Goal: Go to known website

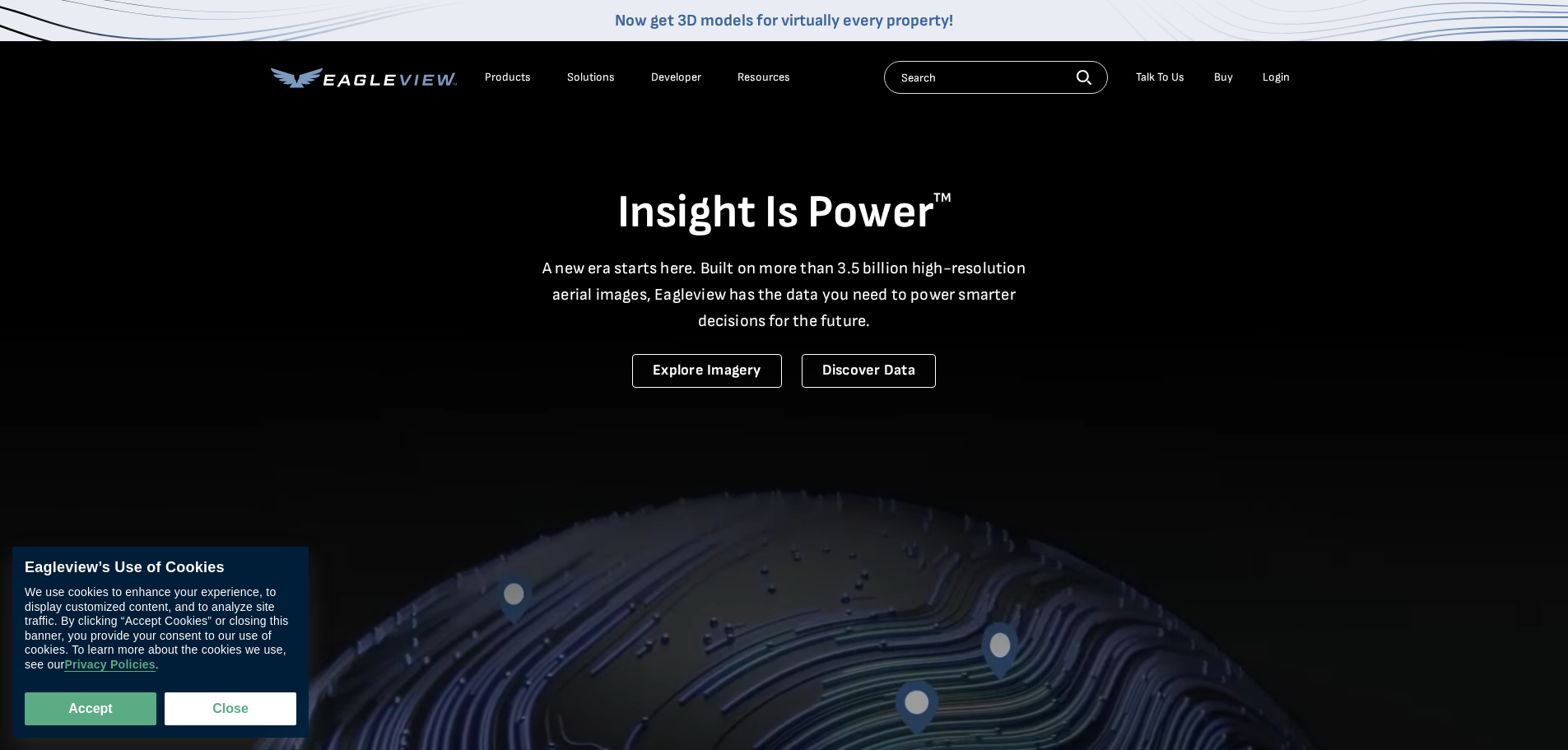
click at [1270, 70] on div "Login" at bounding box center [1276, 77] width 27 height 14
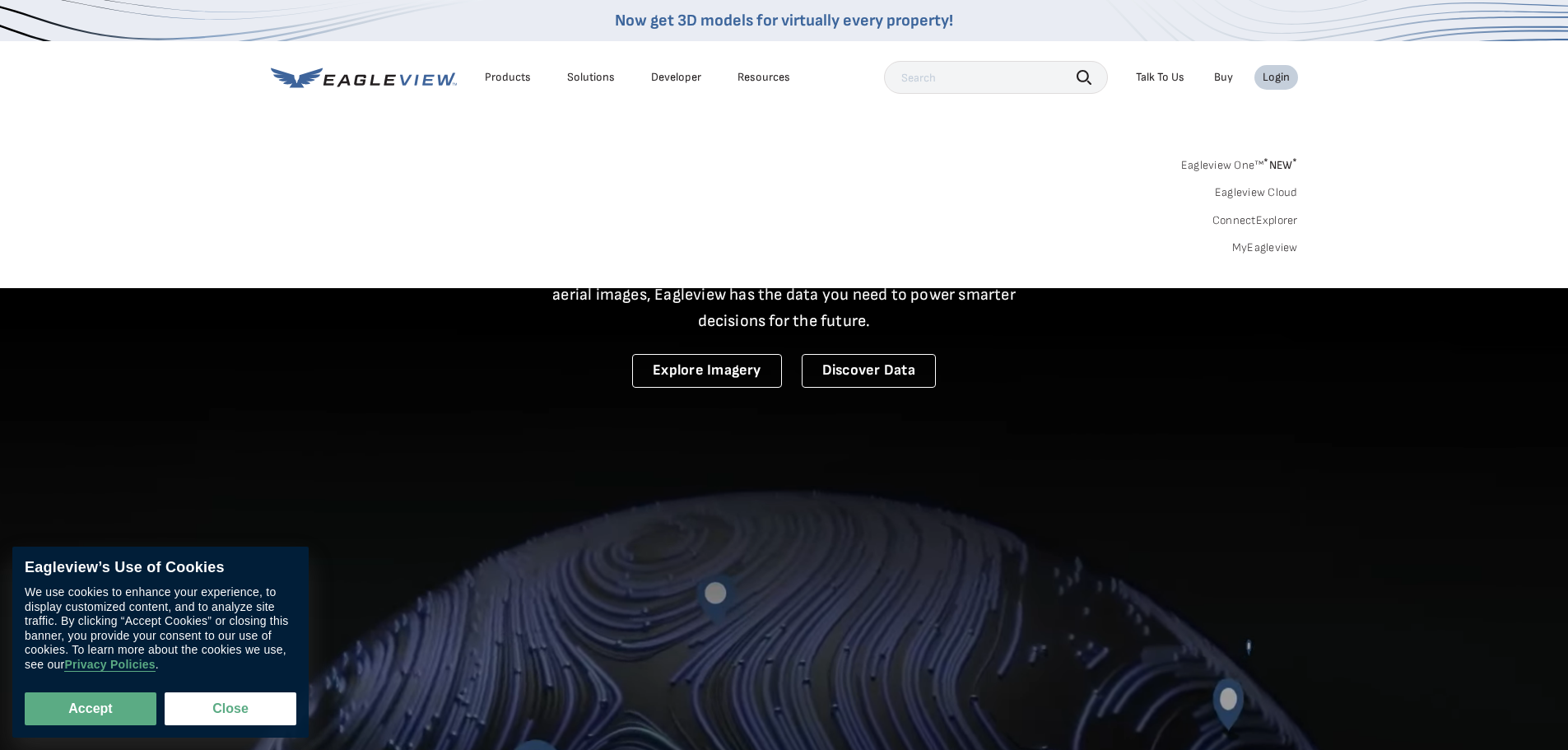
click at [1270, 72] on div "Login" at bounding box center [1276, 77] width 27 height 14
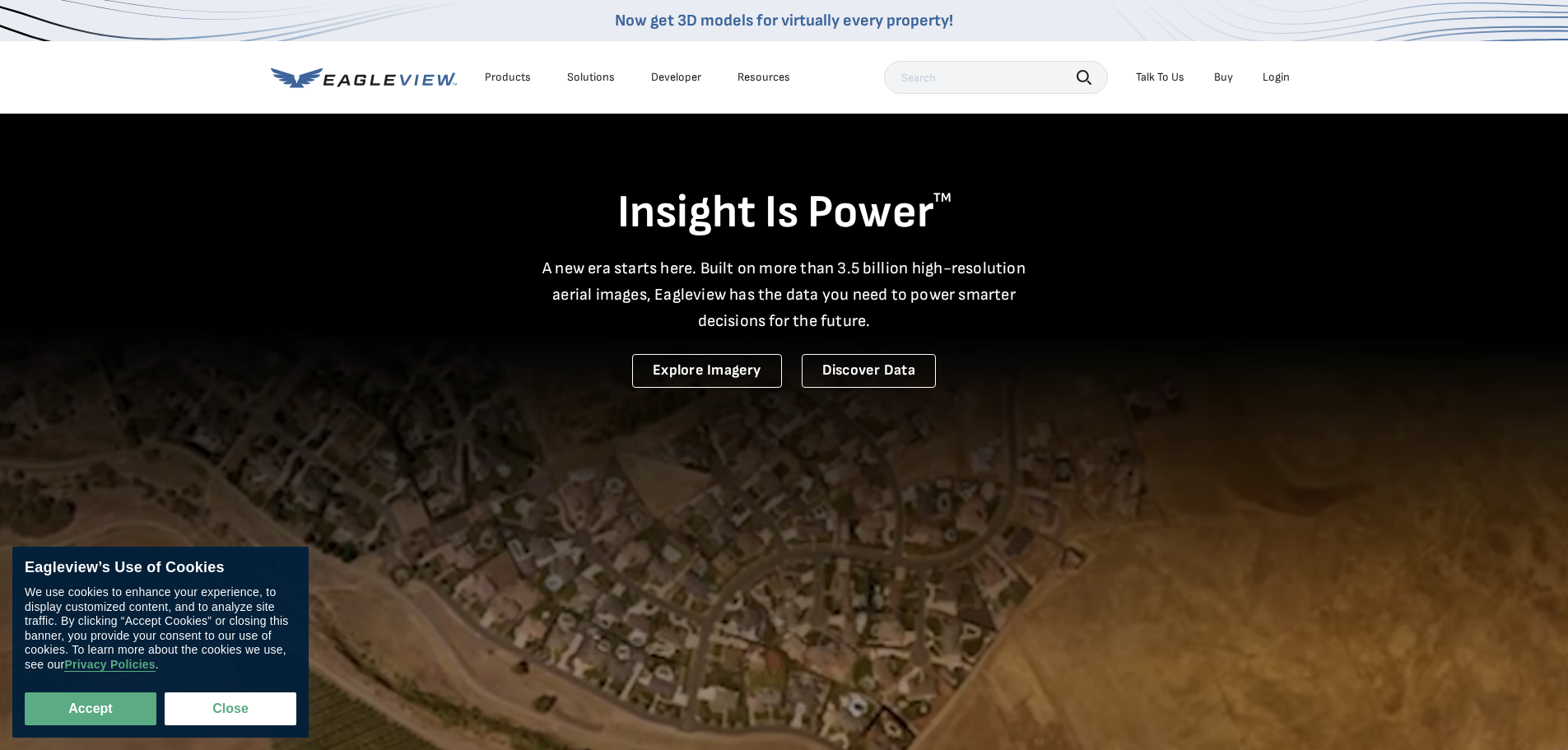
click at [1274, 72] on div "Login" at bounding box center [1276, 77] width 27 height 14
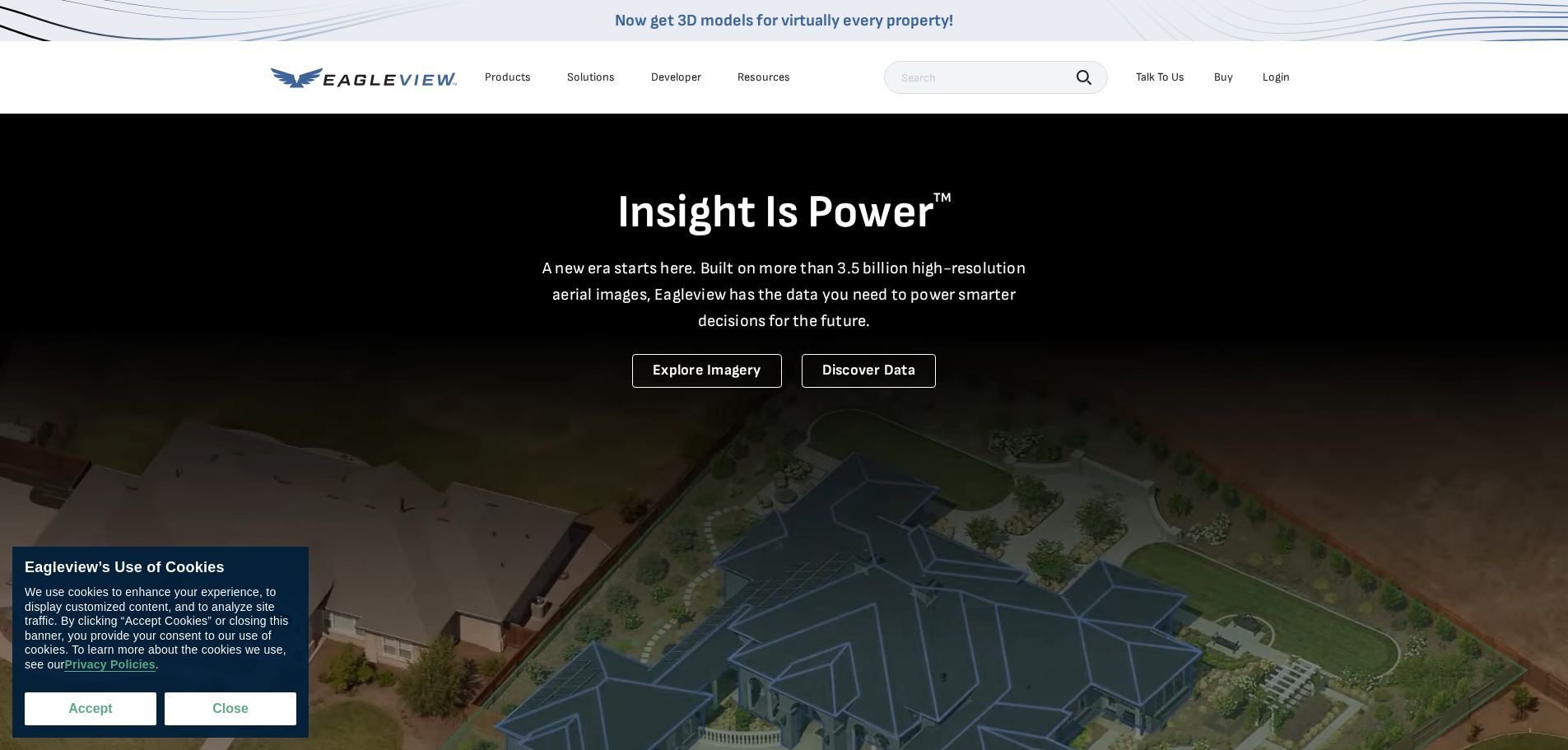
click at [102, 716] on button "Accept" at bounding box center [90, 708] width 132 height 33
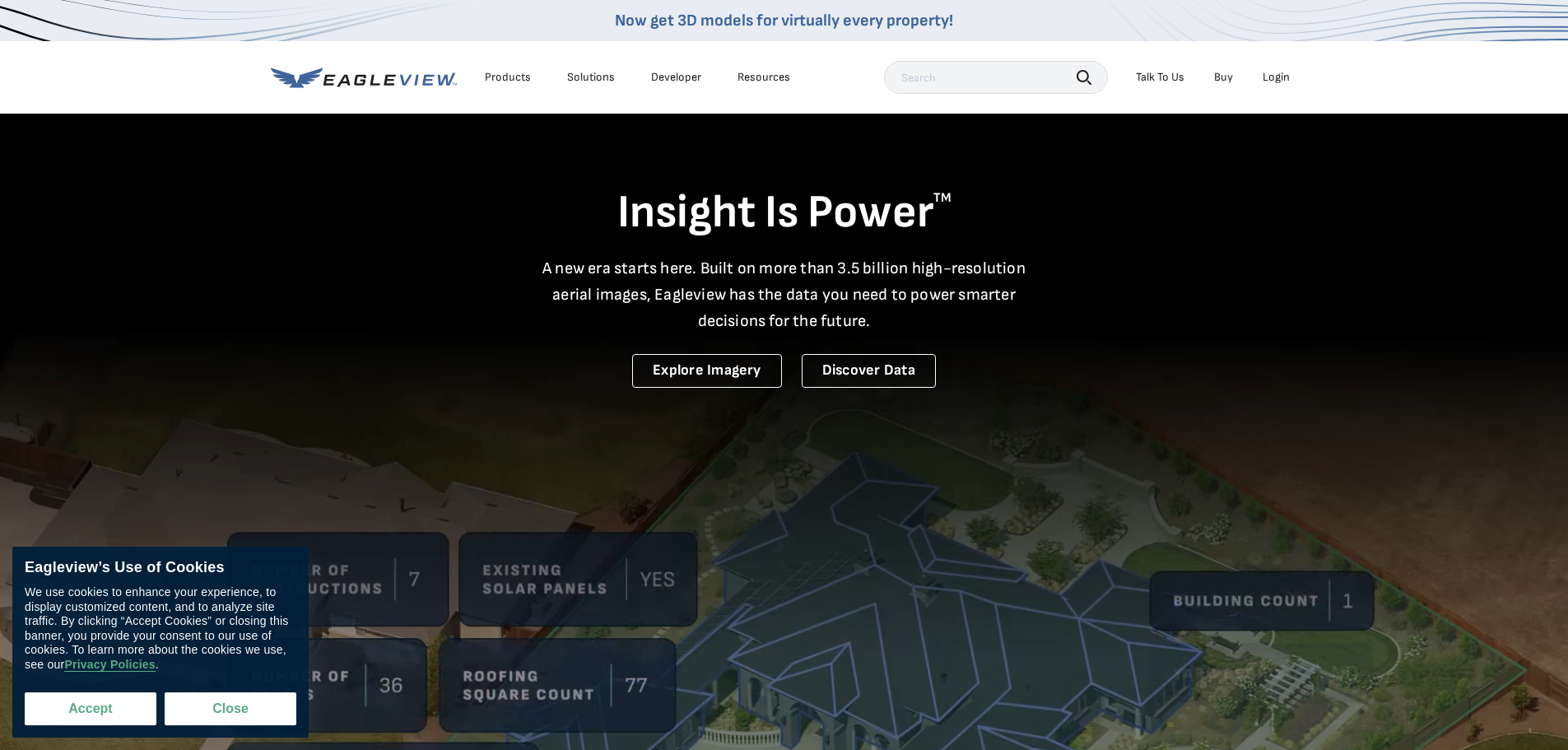
checkbox input "true"
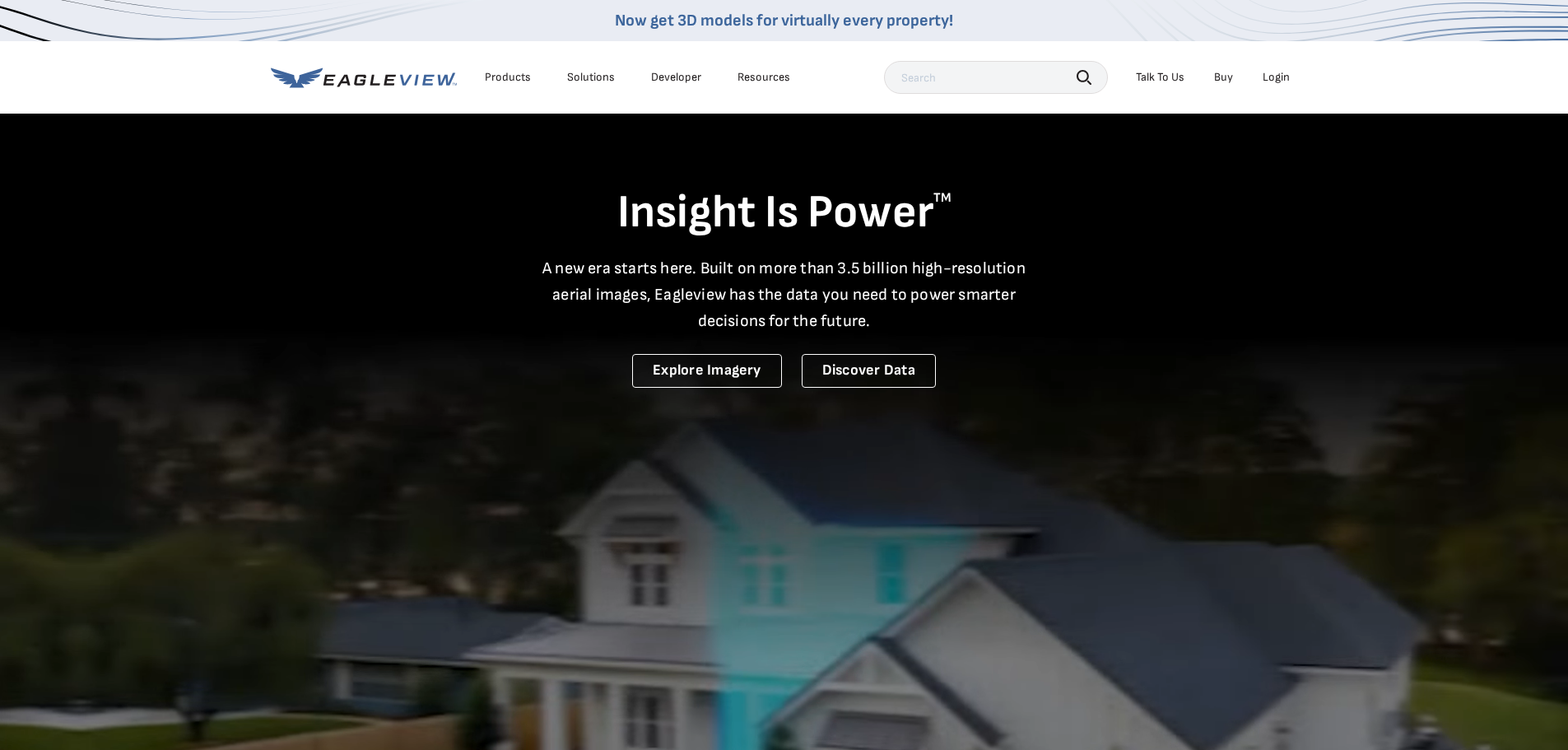
click at [1274, 76] on div "Login" at bounding box center [1276, 77] width 27 height 14
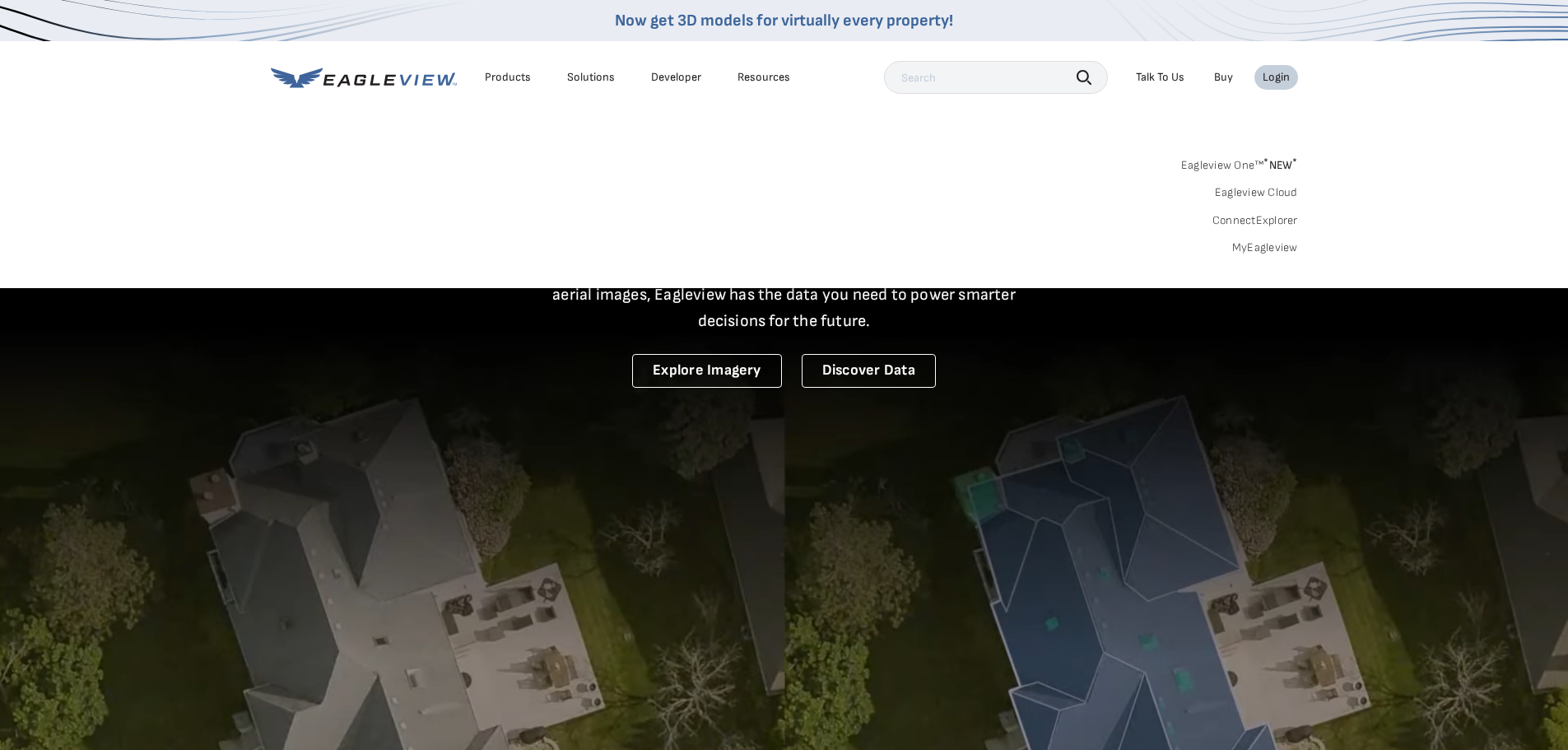
click at [1234, 190] on link "Eagleview Cloud" at bounding box center [1256, 193] width 83 height 14
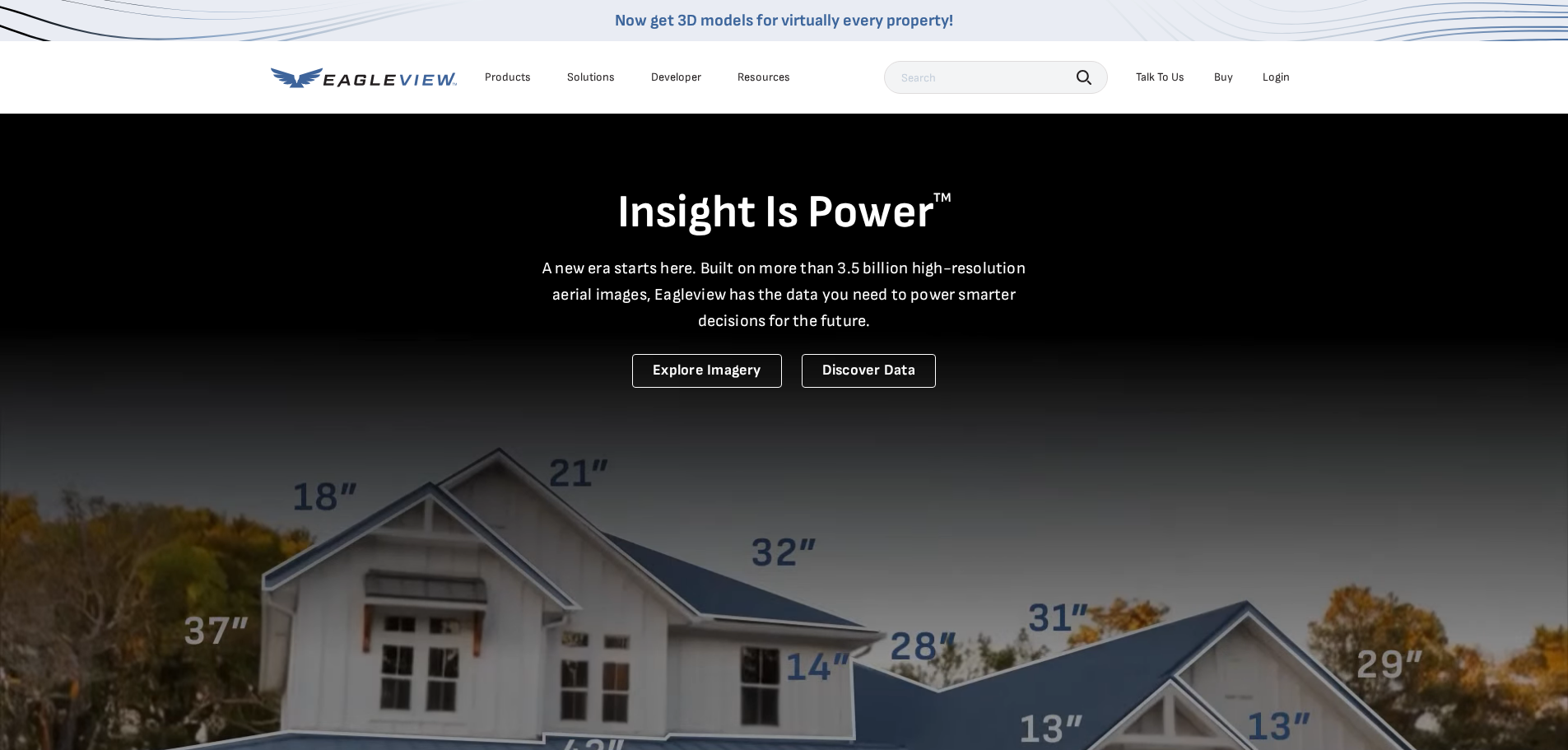
click at [1274, 81] on div "Login" at bounding box center [1276, 77] width 27 height 14
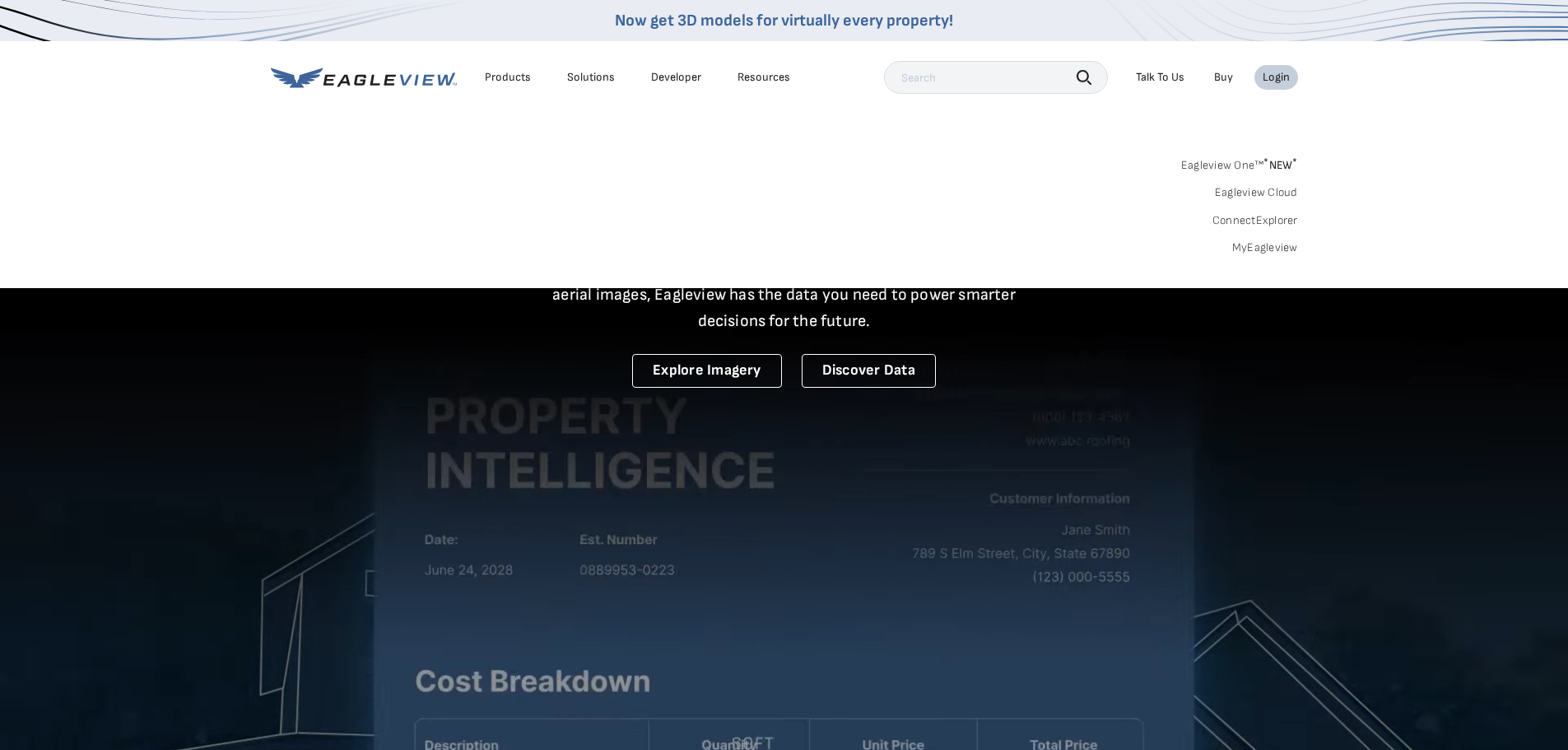
click at [1247, 223] on link "ConnectExplorer" at bounding box center [1255, 221] width 86 height 14
